Goal: Find specific page/section: Find specific page/section

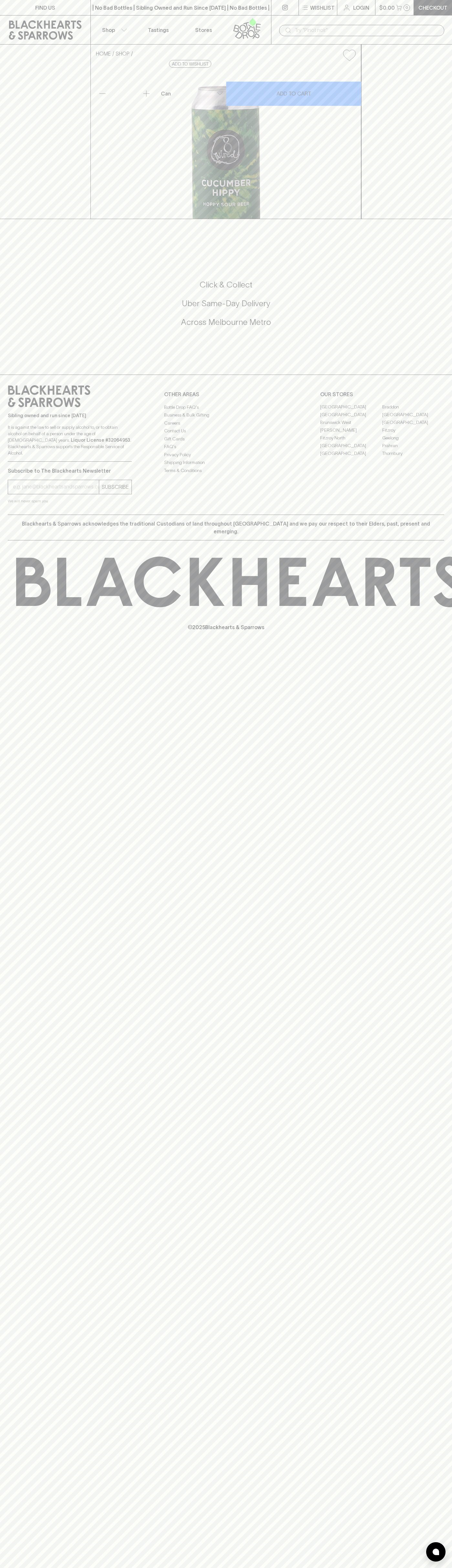
click at [422, 847] on div "FIND US | No Bad Bottles | Sibling Owned and Run Since [DATE] | No Bad Bottles …" at bounding box center [226, 784] width 452 height 1568
click at [211, 1567] on html "FIND US | No Bad Bottles | Sibling Owned and Run Since [DATE] | No Bad Bottles …" at bounding box center [226, 784] width 452 height 1568
click at [2, 1131] on div "FIND US | No Bad Bottles | Sibling Owned and Run Since [DATE] | No Bad Bottles …" at bounding box center [226, 784] width 452 height 1568
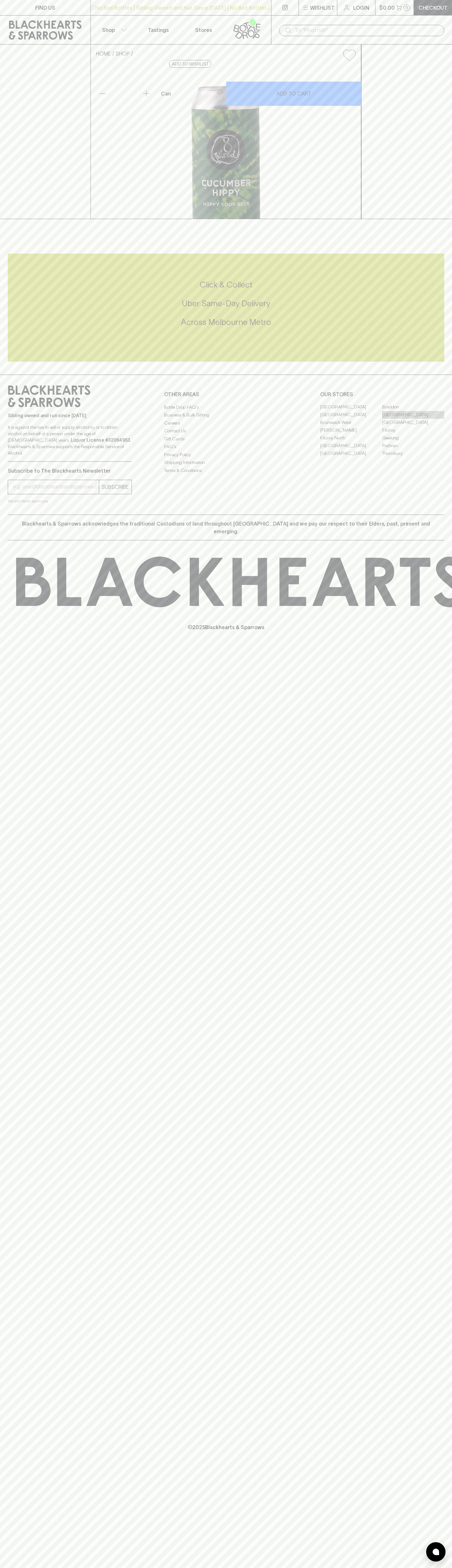
click at [413, 419] on link "[GEOGRAPHIC_DATA]" at bounding box center [413, 415] width 62 height 8
